Goal: Information Seeking & Learning: Check status

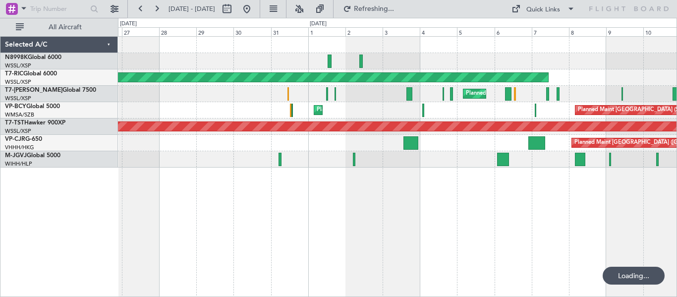
click at [450, 126] on div "Planned Maint [GEOGRAPHIC_DATA] (Seletar)" at bounding box center [397, 126] width 1675 height 9
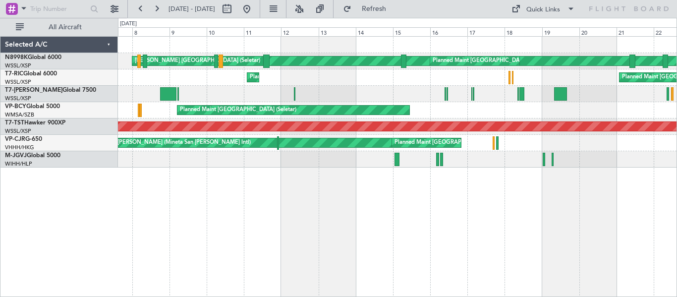
click at [567, 111] on div "[PERSON_NAME] [GEOGRAPHIC_DATA] (Seletar) Planned Maint [GEOGRAPHIC_DATA] (Sele…" at bounding box center [397, 102] width 558 height 131
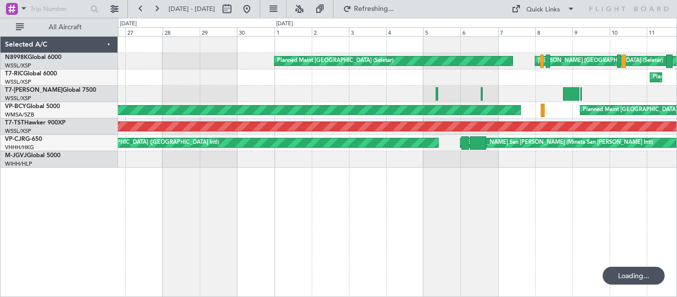
click at [577, 110] on div "[PERSON_NAME] [GEOGRAPHIC_DATA] (Seletar) Planned Maint [GEOGRAPHIC_DATA] (Sele…" at bounding box center [397, 102] width 558 height 131
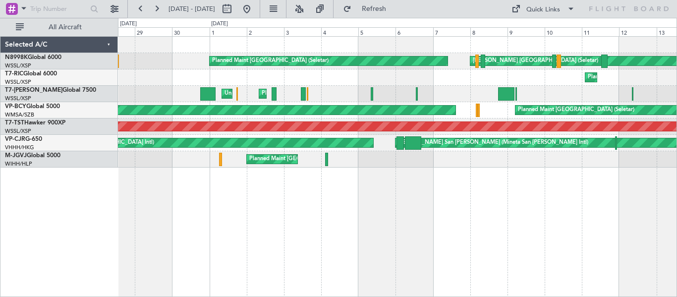
click at [365, 122] on div "[PERSON_NAME] [GEOGRAPHIC_DATA] (Seletar) Planned Maint [GEOGRAPHIC_DATA] (Sele…" at bounding box center [397, 102] width 558 height 131
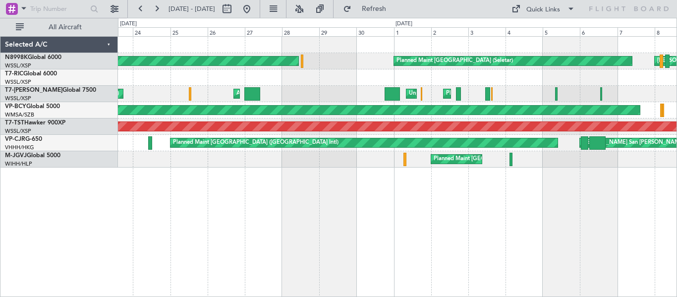
click at [526, 161] on div "[PERSON_NAME] [GEOGRAPHIC_DATA] (Seletar) Planned Maint [GEOGRAPHIC_DATA] (Sele…" at bounding box center [397, 102] width 558 height 131
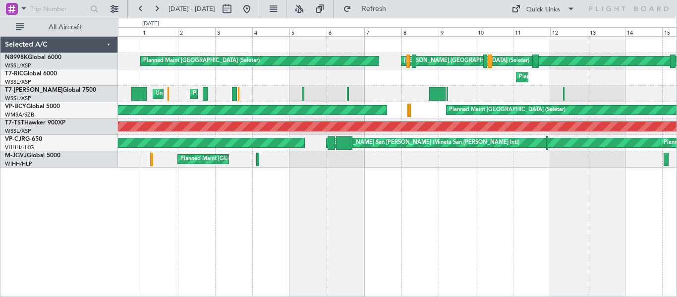
click at [231, 183] on div "Planned Maint [GEOGRAPHIC_DATA] (Seletar) [PERSON_NAME] Singapore (Seletar) Pla…" at bounding box center [397, 166] width 559 height 261
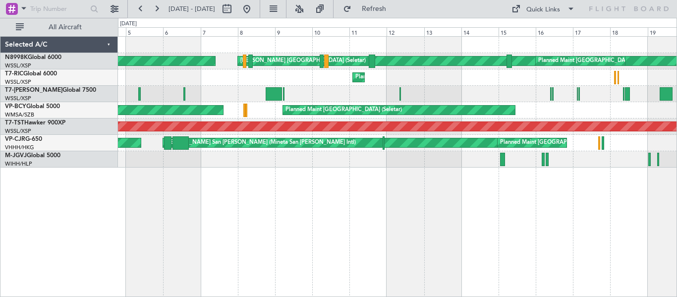
click at [277, 182] on div "Planned Maint [GEOGRAPHIC_DATA] (Seletar) [PERSON_NAME] Singapore (Seletar) Pla…" at bounding box center [397, 166] width 559 height 261
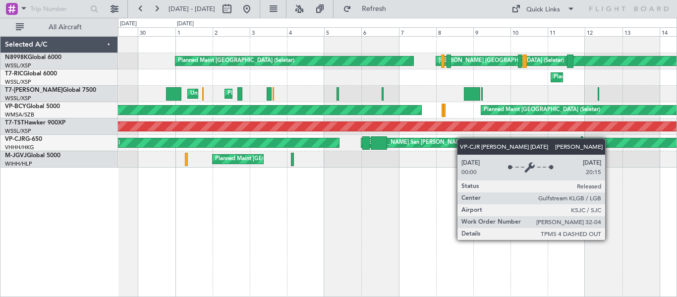
click at [303, 129] on div "Planned Maint [GEOGRAPHIC_DATA] (Seletar)" at bounding box center [397, 126] width 1675 height 9
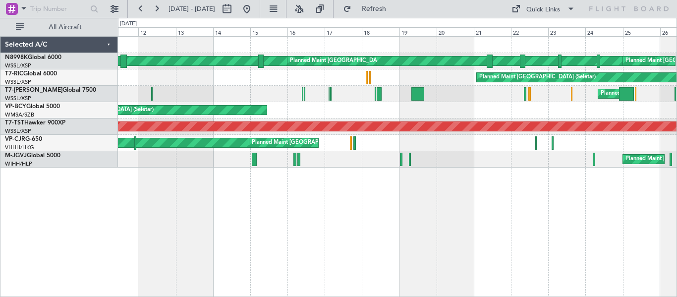
click at [171, 153] on div "[PERSON_NAME] [GEOGRAPHIC_DATA] (Seletar) Planned Maint [GEOGRAPHIC_DATA] (Sele…" at bounding box center [397, 102] width 558 height 131
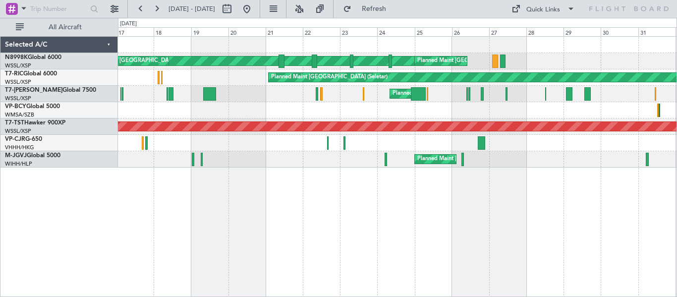
click at [219, 159] on div "[PERSON_NAME] [GEOGRAPHIC_DATA] (Seletar) Planned Maint [GEOGRAPHIC_DATA] (Sele…" at bounding box center [397, 102] width 558 height 131
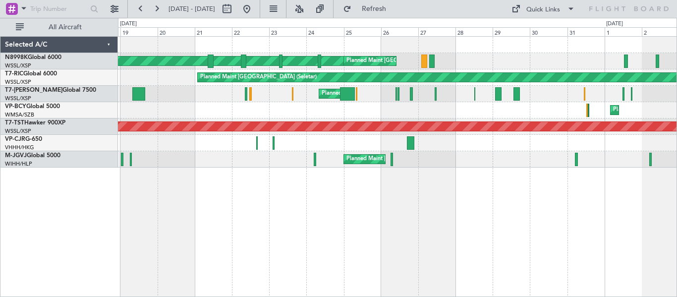
click at [266, 134] on div "Planned Maint [GEOGRAPHIC_DATA] (Seletar)" at bounding box center [397, 126] width 558 height 16
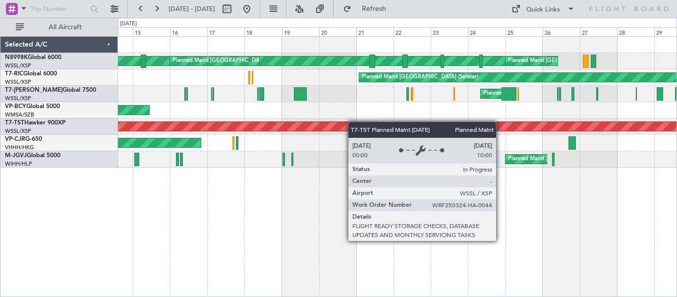
click at [438, 131] on div "[PERSON_NAME] [GEOGRAPHIC_DATA] (Seletar) Planned Maint [GEOGRAPHIC_DATA] (Sele…" at bounding box center [397, 102] width 558 height 131
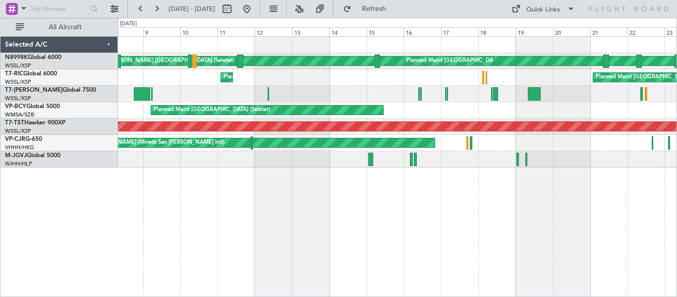
click at [476, 116] on div "Planned Maint [GEOGRAPHIC_DATA] (Seletar) Planned Maint [GEOGRAPHIC_DATA] (Sele…" at bounding box center [397, 110] width 558 height 16
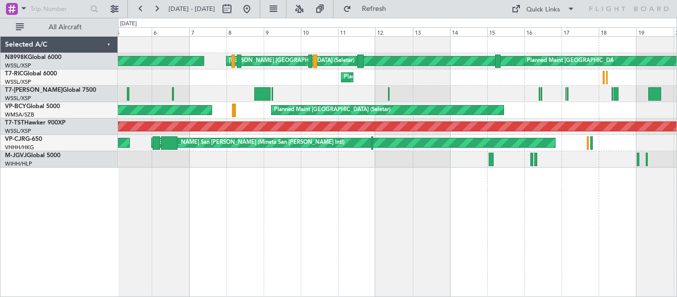
click at [457, 106] on div "Planned Maint [GEOGRAPHIC_DATA] (Seletar)" at bounding box center [388, 110] width 232 height 9
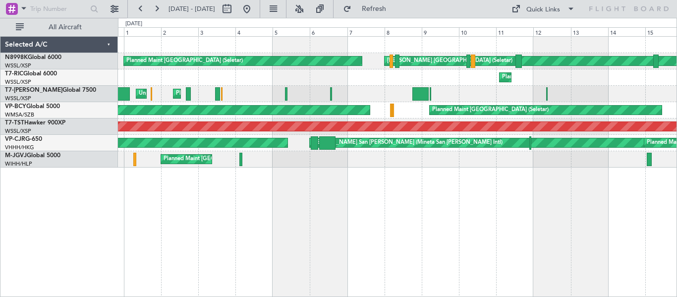
click at [275, 98] on div "Unplanned Maint [GEOGRAPHIC_DATA] Planned Maint [GEOGRAPHIC_DATA] ([GEOGRAPHIC_…" at bounding box center [397, 94] width 558 height 16
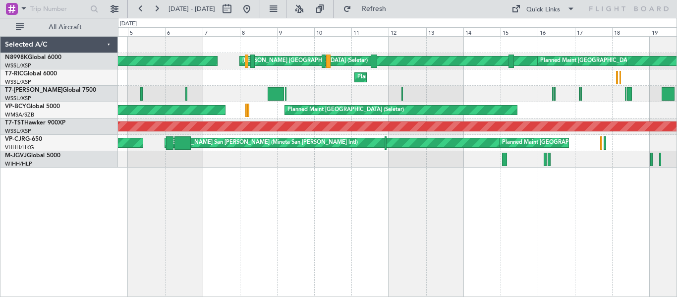
click at [368, 93] on div "[PERSON_NAME] [GEOGRAPHIC_DATA] (Seletar) Planned Maint [GEOGRAPHIC_DATA] (Sele…" at bounding box center [397, 102] width 558 height 131
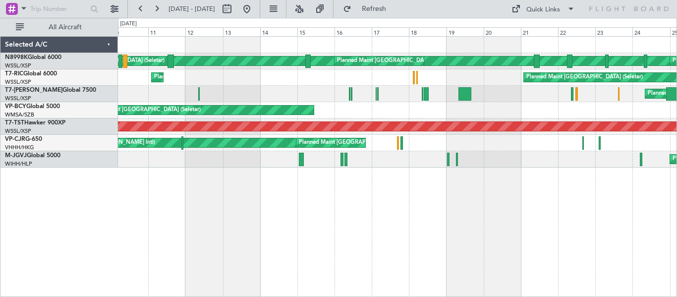
click at [341, 106] on div "[PERSON_NAME] [GEOGRAPHIC_DATA] (Seletar) Planned Maint [GEOGRAPHIC_DATA] (Sele…" at bounding box center [397, 102] width 558 height 131
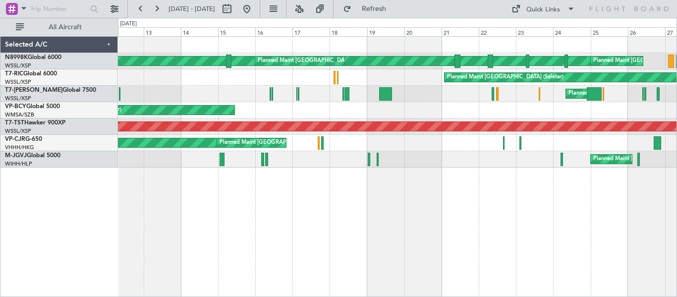
click at [332, 112] on div "[PERSON_NAME] [GEOGRAPHIC_DATA] (Seletar) Planned Maint [GEOGRAPHIC_DATA] (Sele…" at bounding box center [397, 102] width 558 height 131
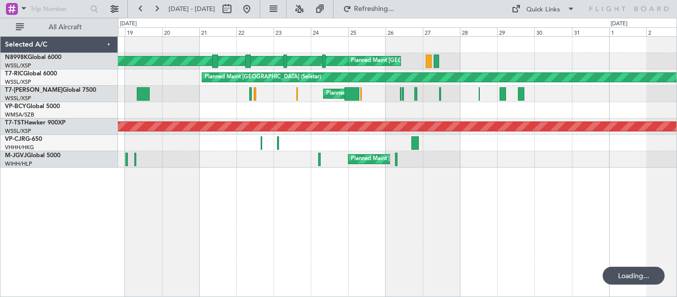
click at [352, 122] on div "[PERSON_NAME] [GEOGRAPHIC_DATA] (Seletar) Planned Maint [GEOGRAPHIC_DATA] (Sele…" at bounding box center [397, 102] width 558 height 131
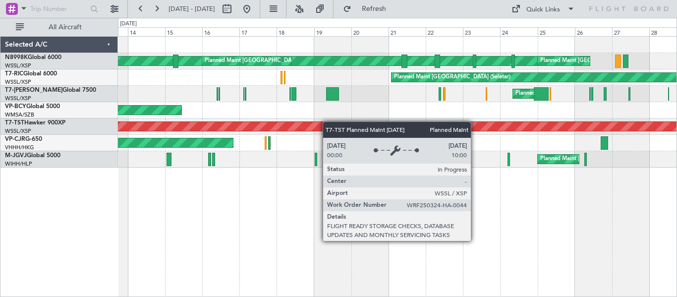
click at [471, 126] on div "[PERSON_NAME] [GEOGRAPHIC_DATA] (Seletar) Planned Maint [GEOGRAPHIC_DATA] (Sele…" at bounding box center [397, 102] width 558 height 131
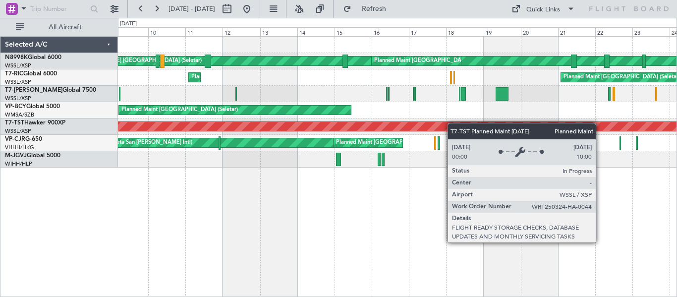
click at [595, 128] on div "Planned Maint [GEOGRAPHIC_DATA] (Seletar)" at bounding box center [397, 126] width 1675 height 9
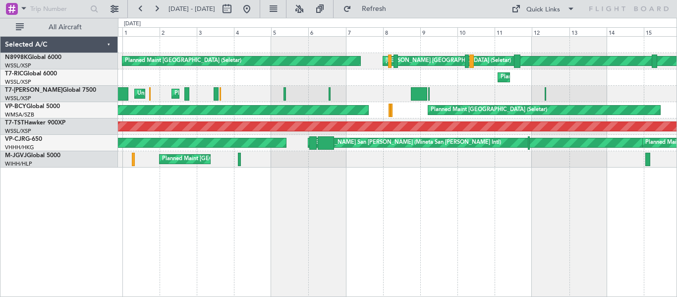
click at [427, 102] on div "[PERSON_NAME] [GEOGRAPHIC_DATA] (Seletar) Planned Maint [GEOGRAPHIC_DATA] (Sele…" at bounding box center [397, 102] width 558 height 131
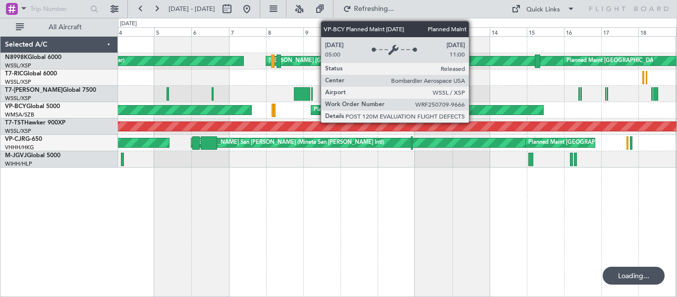
click at [294, 118] on div "Planned Maint [GEOGRAPHIC_DATA] (Seletar) Planned Maint [GEOGRAPHIC_DATA] (Sele…" at bounding box center [397, 110] width 558 height 16
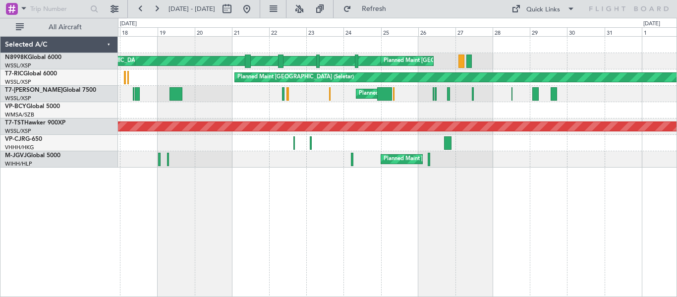
click at [305, 140] on div "[PERSON_NAME] [GEOGRAPHIC_DATA] (Seletar) Planned Maint [GEOGRAPHIC_DATA] (Sele…" at bounding box center [397, 102] width 558 height 131
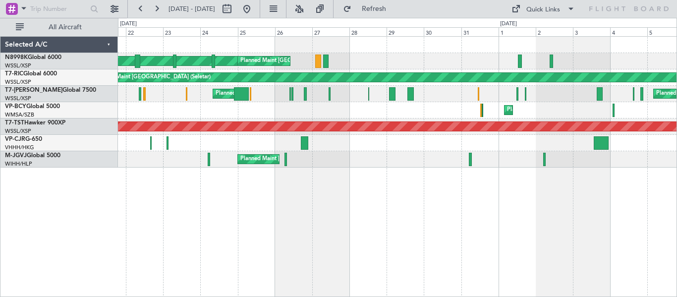
click at [302, 128] on div "[PERSON_NAME] [GEOGRAPHIC_DATA] (Seletar) Planned Maint [GEOGRAPHIC_DATA] (Sele…" at bounding box center [397, 102] width 558 height 131
